Goal: Transaction & Acquisition: Download file/media

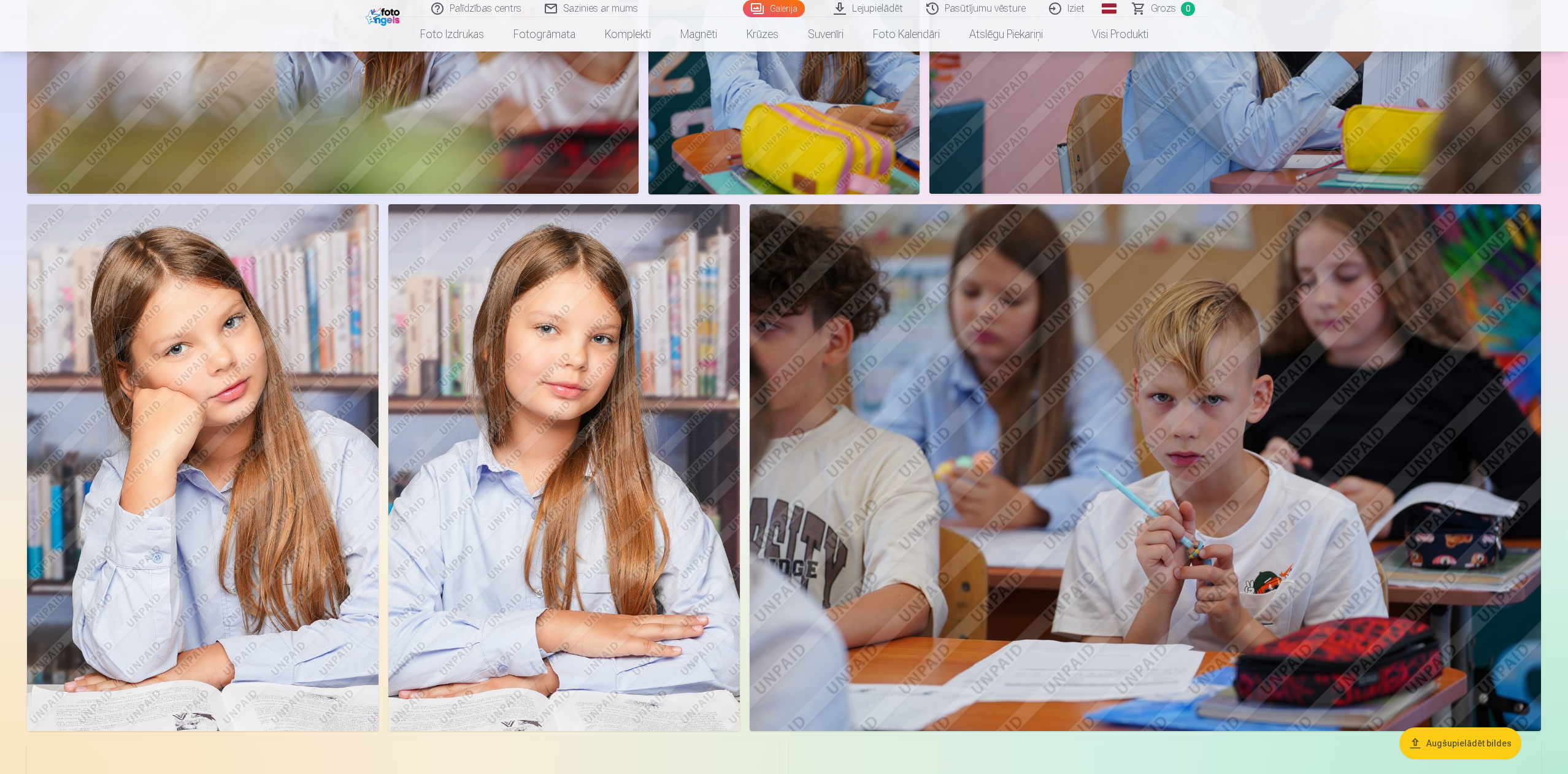
scroll to position [2817, 0]
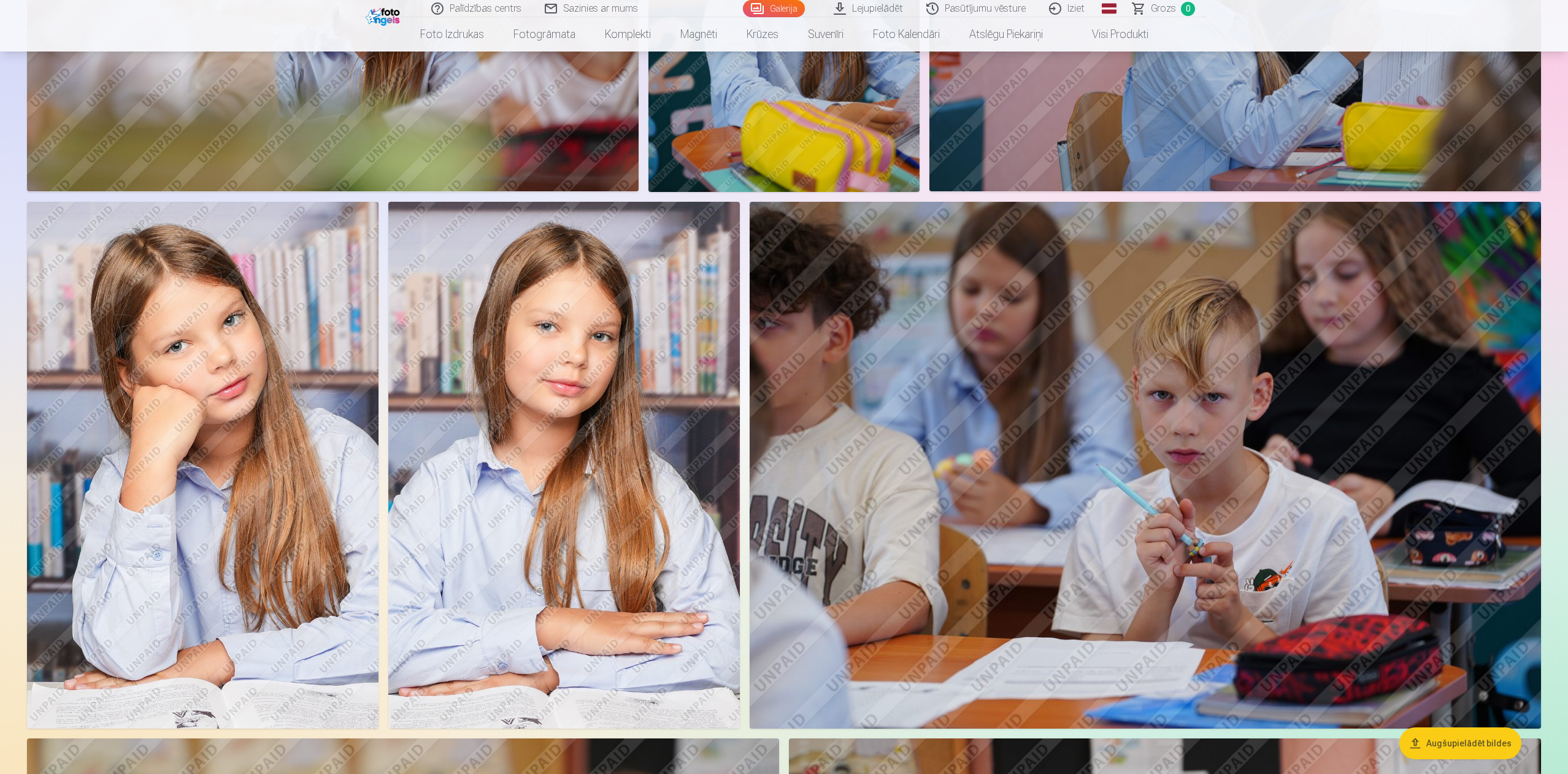
click at [276, 432] on img at bounding box center [202, 465] width 351 height 528
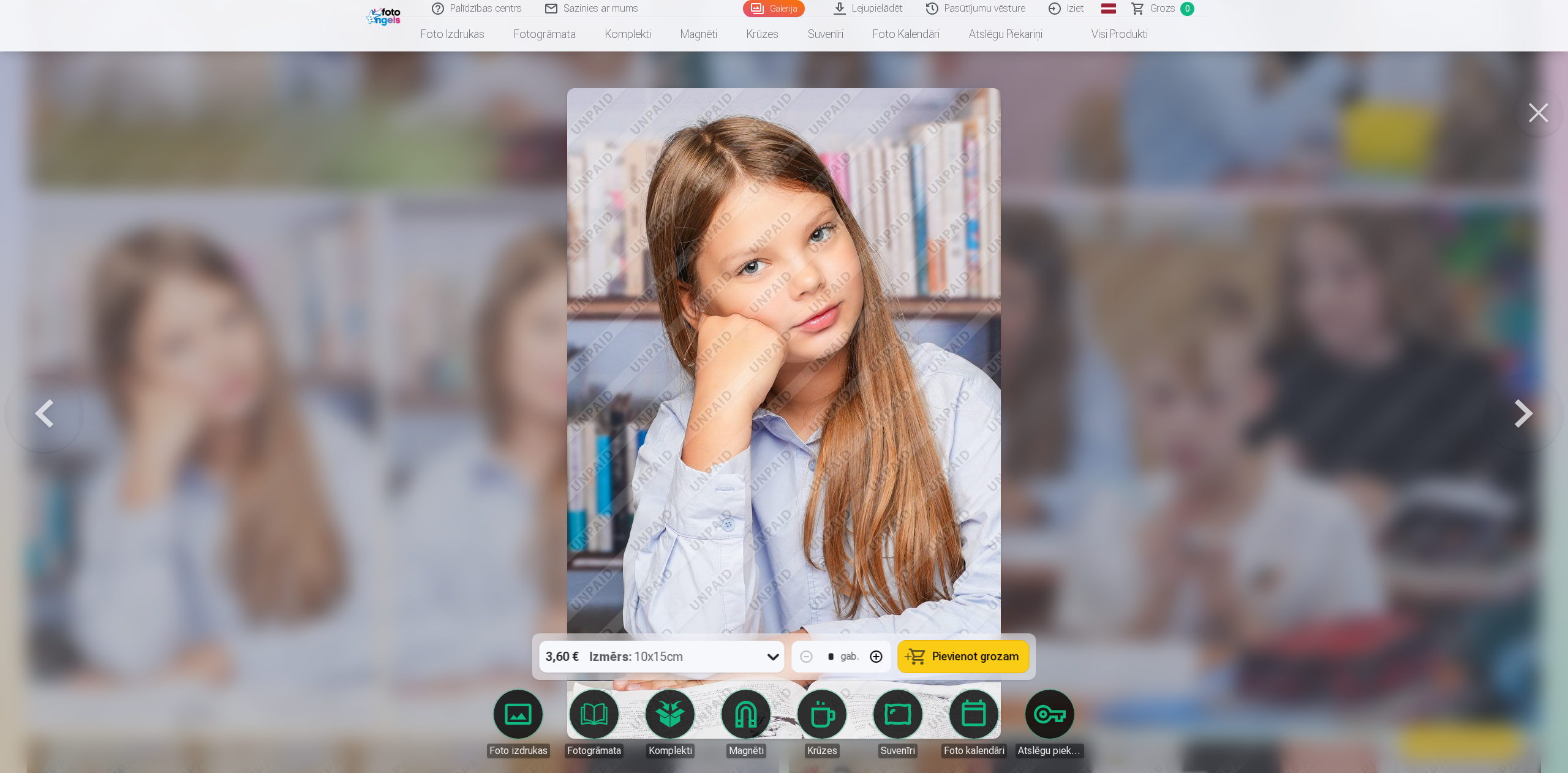
click at [1530, 112] on button at bounding box center [1538, 112] width 49 height 49
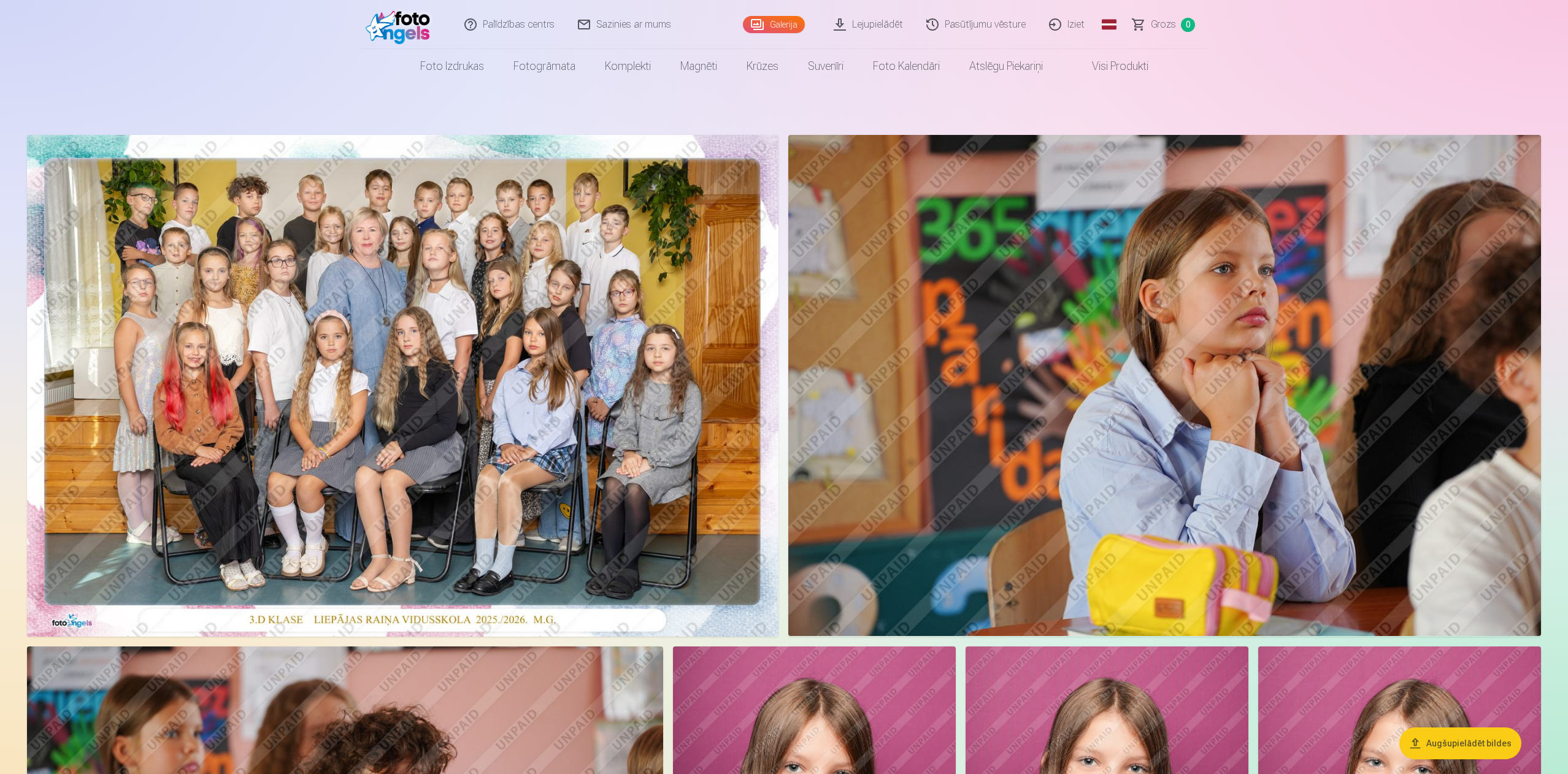
click at [878, 14] on link "Lejupielādēt" at bounding box center [869, 24] width 92 height 49
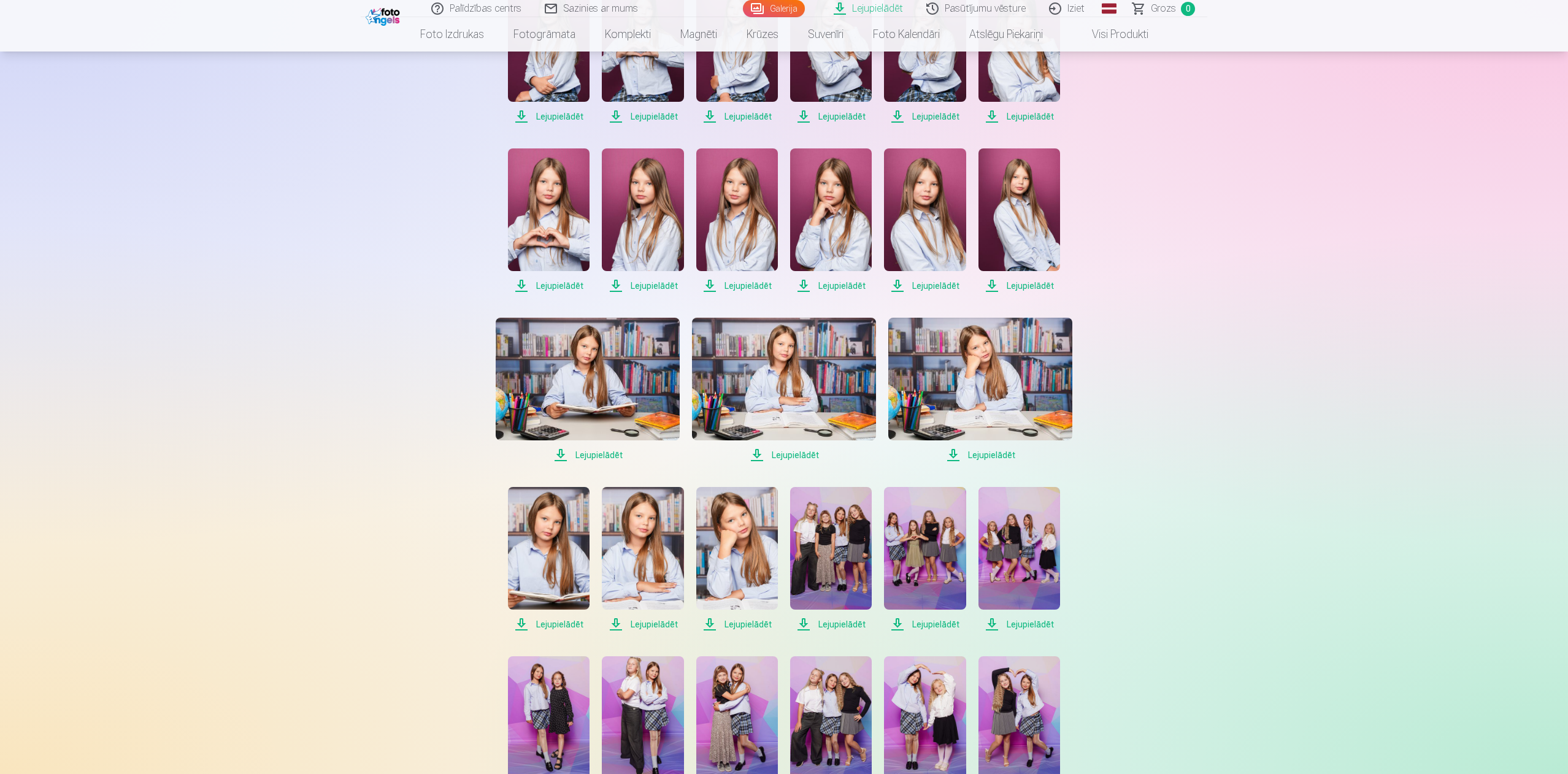
scroll to position [332, 0]
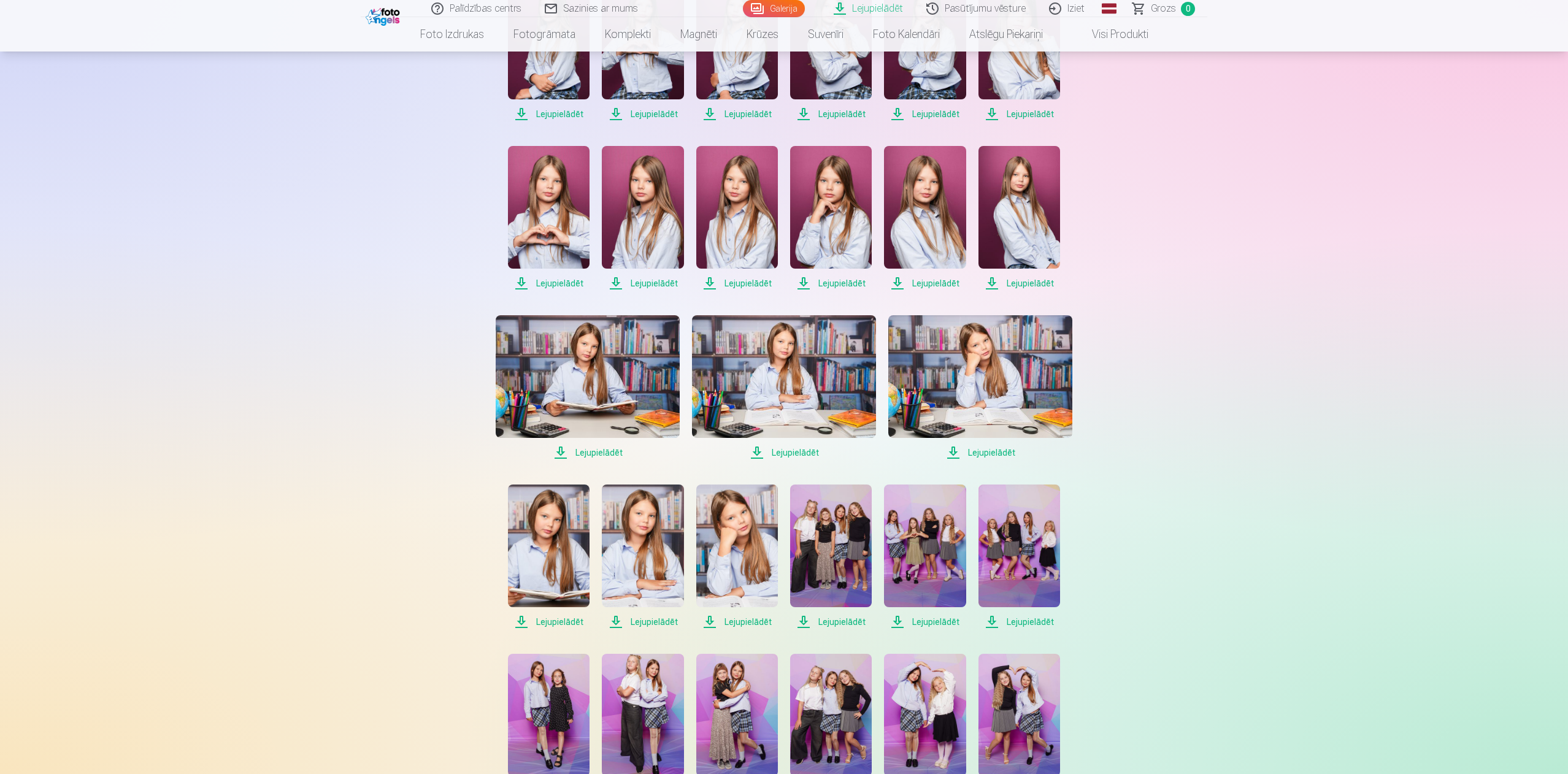
click at [755, 620] on span "Lejupielādēt" at bounding box center [737, 622] width 82 height 15
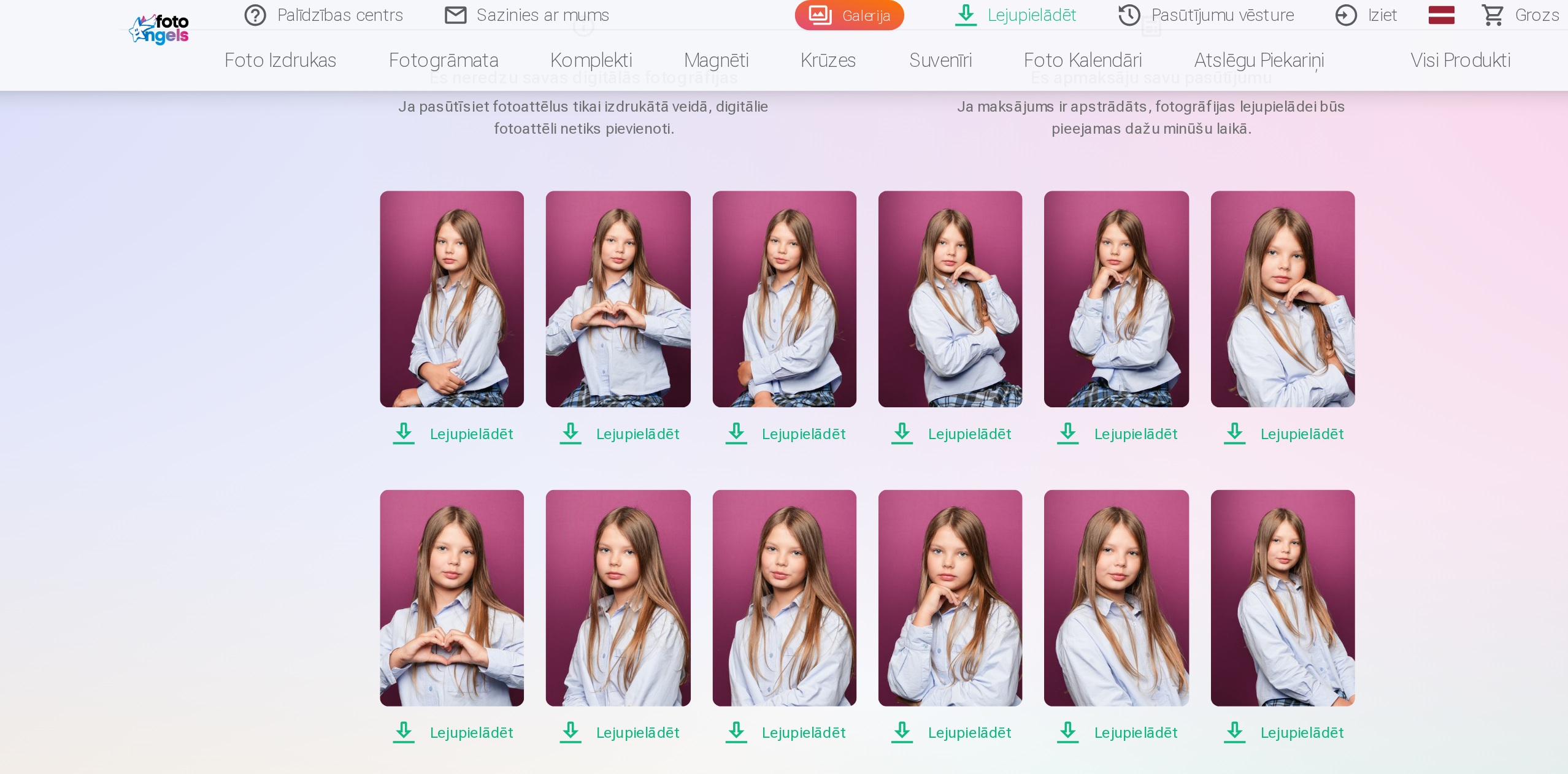
scroll to position [196, 0]
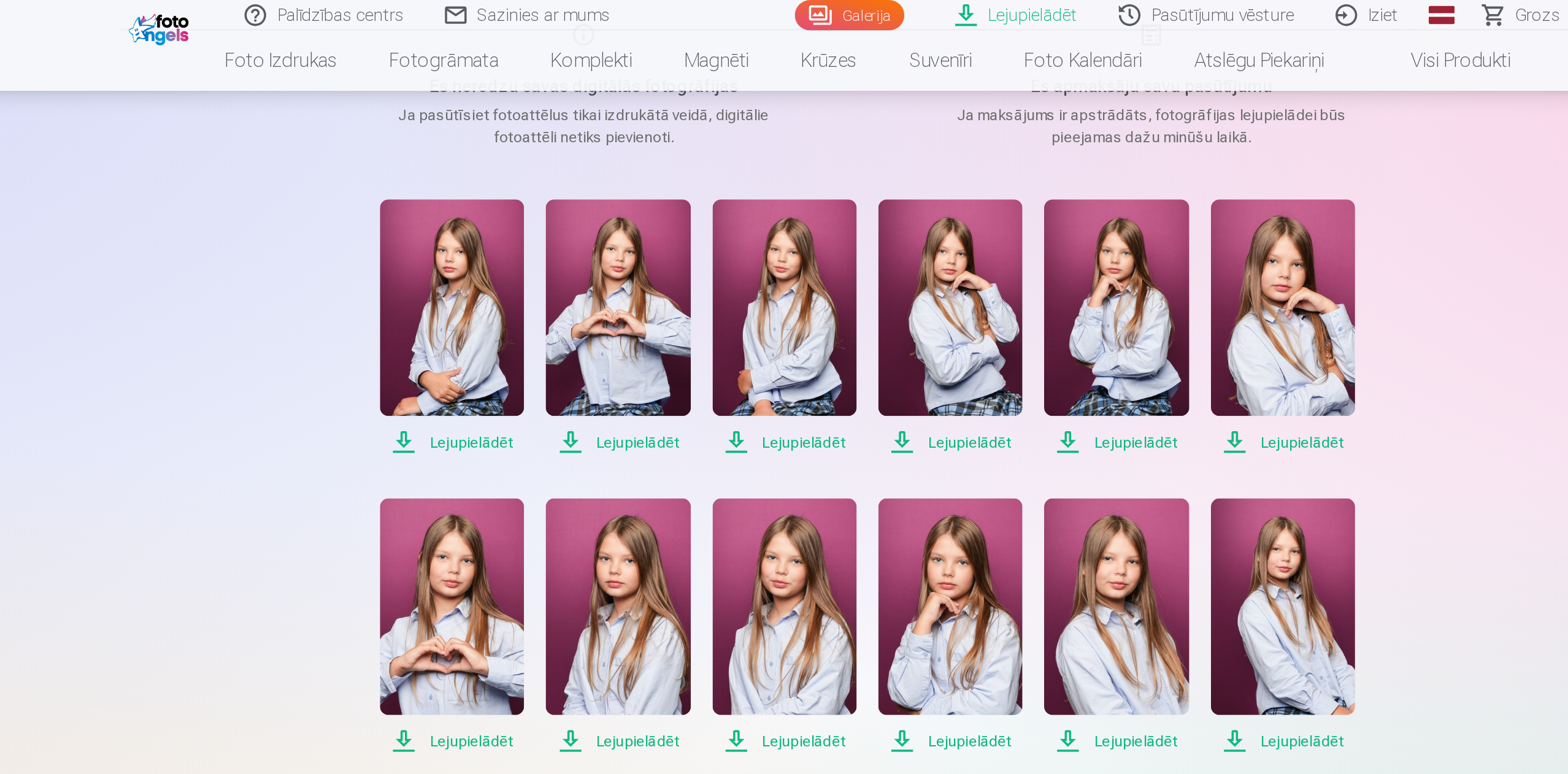
click at [733, 420] on span "Lejupielādēt" at bounding box center [737, 419] width 82 height 15
